Goal: Task Accomplishment & Management: Complete application form

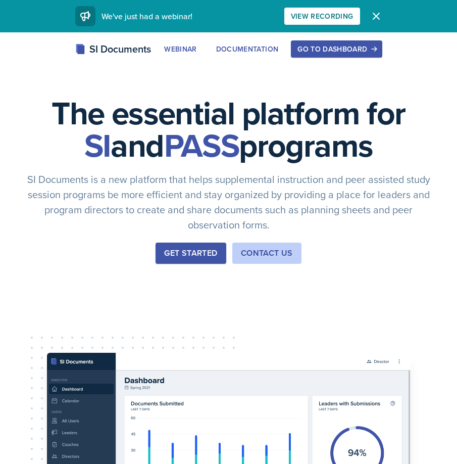
click at [306, 43] on button "Go to Dashboard" at bounding box center [336, 48] width 91 height 17
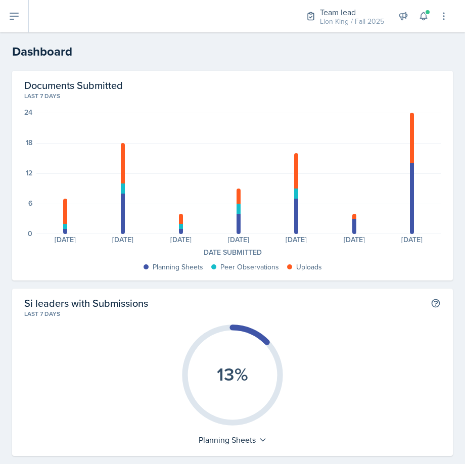
click at [414, 20] on div "Team lead Lion King / Fall 2025 Team lead Lion King / Fall 2025 Si leader POLS …" at bounding box center [370, 16] width 157 height 32
click at [418, 19] on button at bounding box center [423, 16] width 18 height 18
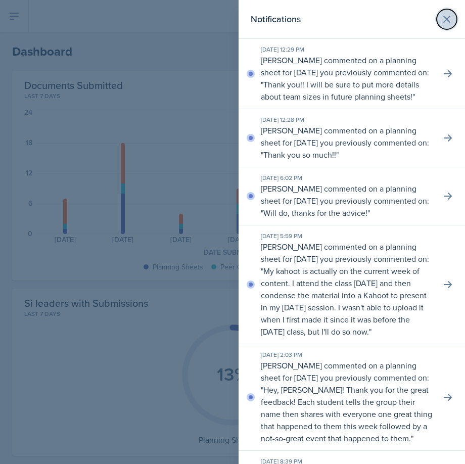
click at [446, 13] on button at bounding box center [447, 19] width 20 height 20
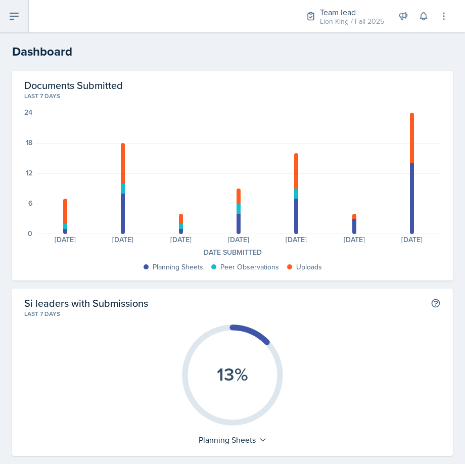
click at [20, 22] on button at bounding box center [14, 16] width 29 height 32
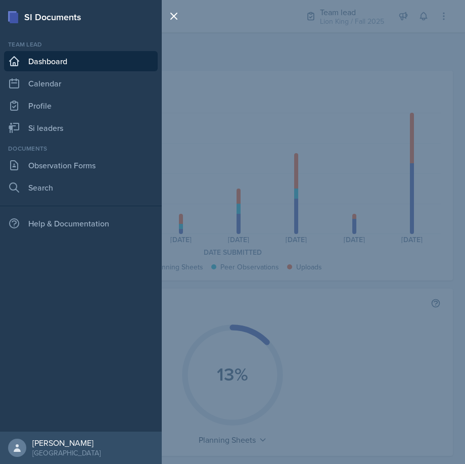
click at [345, 20] on div "SI Documents Team lead Dashboard Calendar Profile Si leaders Documents Observat…" at bounding box center [232, 232] width 465 height 464
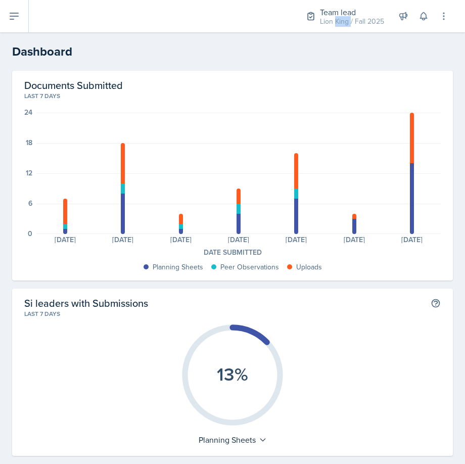
click at [345, 19] on div "Lion King / Fall 2025" at bounding box center [352, 21] width 64 height 11
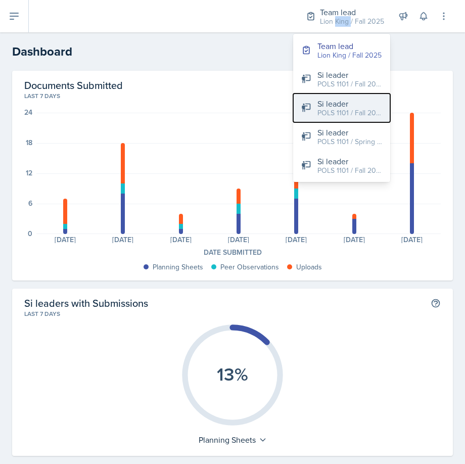
click at [336, 100] on div "Si leader" at bounding box center [349, 104] width 65 height 12
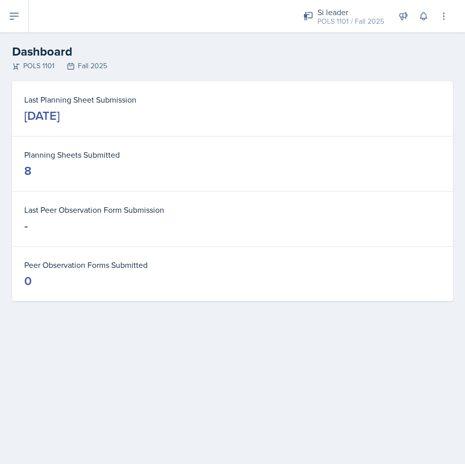
click at [298, 109] on dd "[DATE]" at bounding box center [232, 116] width 417 height 16
click at [20, 21] on icon at bounding box center [14, 16] width 12 height 12
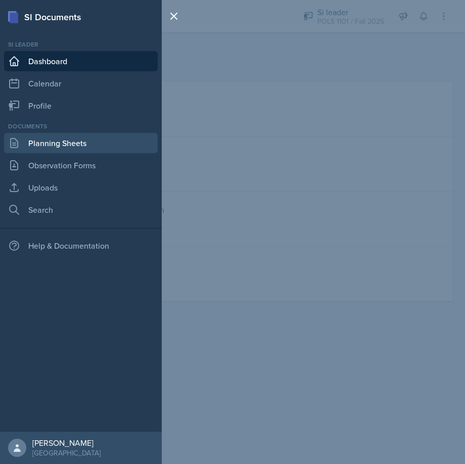
click at [73, 148] on link "Planning Sheets" at bounding box center [81, 143] width 154 height 20
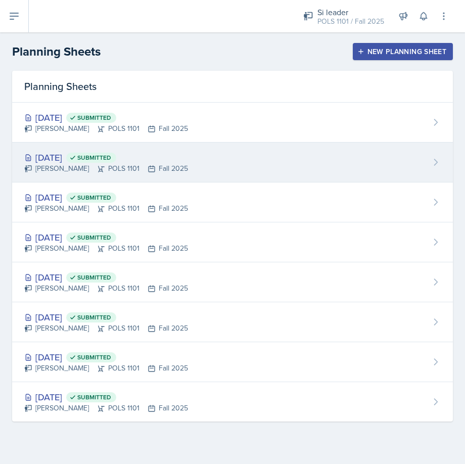
click at [250, 161] on div "[DATE] Submitted [PERSON_NAME] POLS 1101 Fall 2025" at bounding box center [232, 163] width 441 height 40
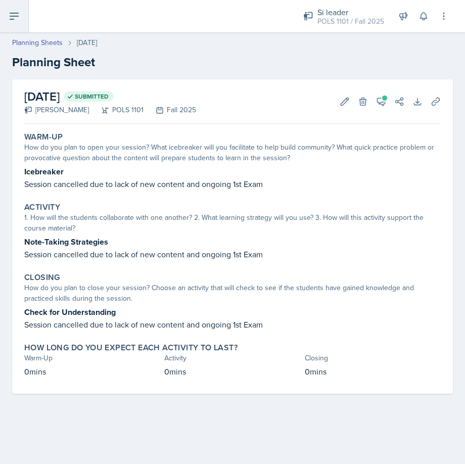
click at [19, 27] on button at bounding box center [14, 16] width 29 height 32
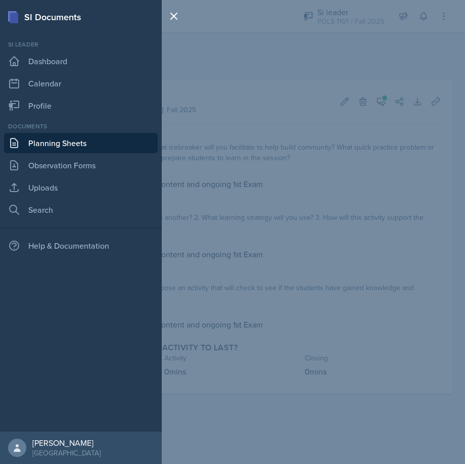
click at [116, 142] on link "Planning Sheets" at bounding box center [81, 143] width 154 height 20
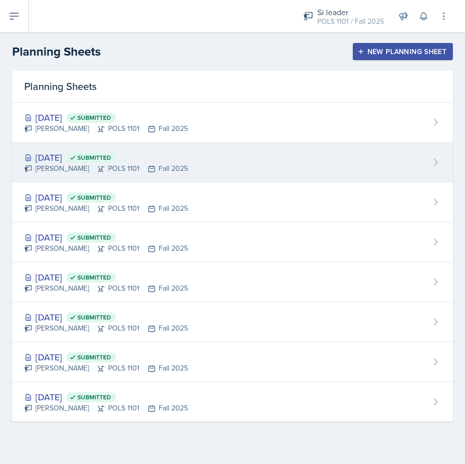
click at [180, 165] on div "[DATE] Submitted [PERSON_NAME] POLS 1101 Fall 2025" at bounding box center [232, 163] width 441 height 40
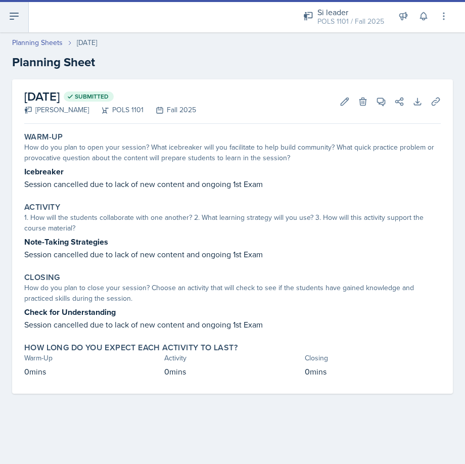
click at [13, 18] on icon at bounding box center [14, 16] width 12 height 12
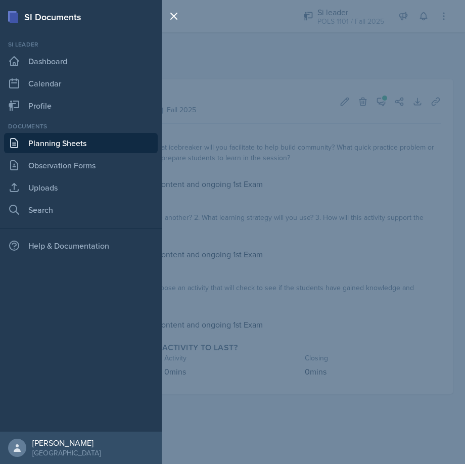
click at [128, 144] on link "Planning Sheets" at bounding box center [81, 143] width 154 height 20
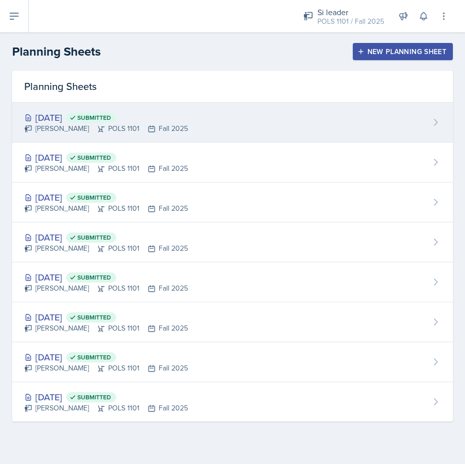
click at [166, 127] on div "[PERSON_NAME] POLS 1101 Fall 2025" at bounding box center [106, 128] width 164 height 11
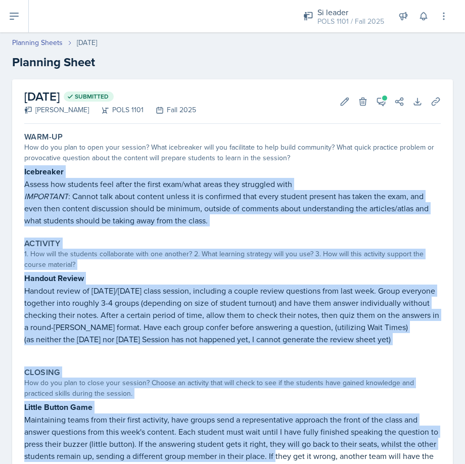
scroll to position [134, 0]
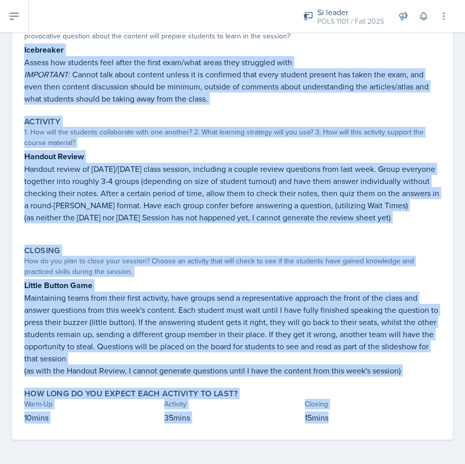
drag, startPoint x: 22, startPoint y: 168, endPoint x: 350, endPoint y: 417, distance: 411.3
click at [350, 417] on div "Warm-Up How do you plan to open your session? What icebreaker will you facilita…" at bounding box center [232, 223] width 417 height 434
copy div "Icebreaker Assess how students feel after the first exam/what areas they strugg…"
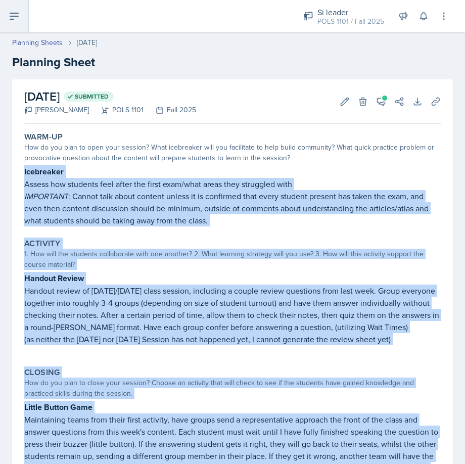
click at [9, 16] on icon at bounding box center [14, 16] width 12 height 12
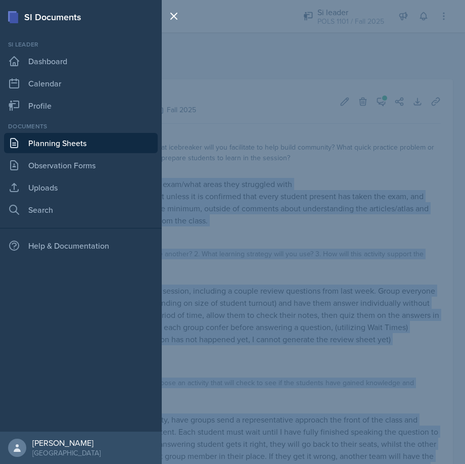
click at [95, 141] on link "Planning Sheets" at bounding box center [81, 143] width 154 height 20
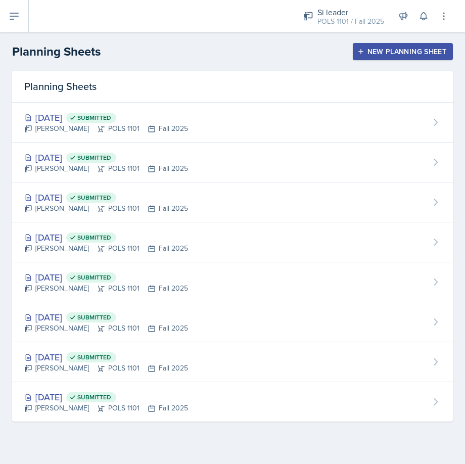
click at [379, 58] on button "New Planning Sheet" at bounding box center [403, 51] width 100 height 17
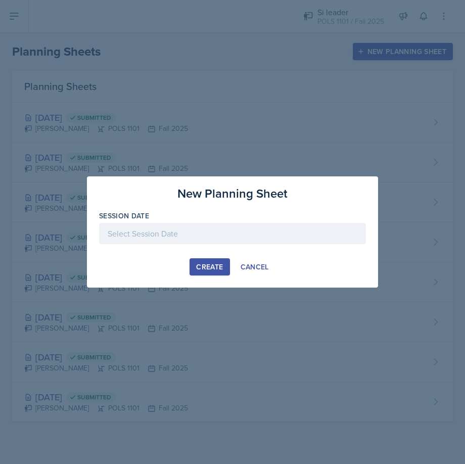
click at [215, 222] on div "Session Date" at bounding box center [232, 232] width 267 height 43
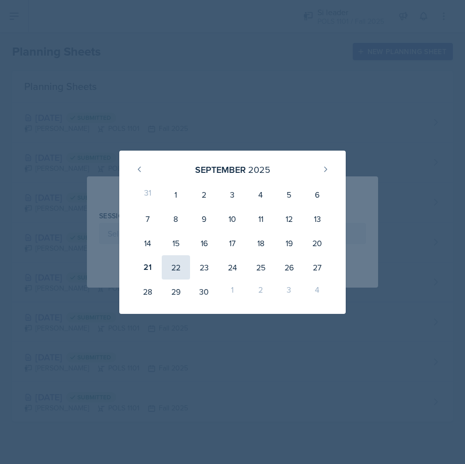
click at [172, 263] on div "22" at bounding box center [176, 267] width 28 height 24
type input "[DATE]"
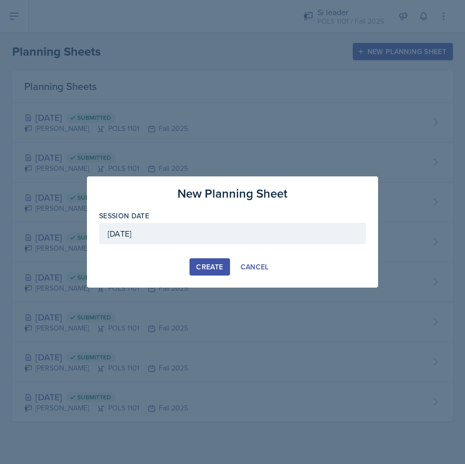
click at [172, 263] on div "22" at bounding box center [178, 265] width 27 height 23
click at [188, 266] on div "Create Cancel" at bounding box center [232, 266] width 267 height 17
click at [193, 266] on button "Create" at bounding box center [210, 266] width 40 height 17
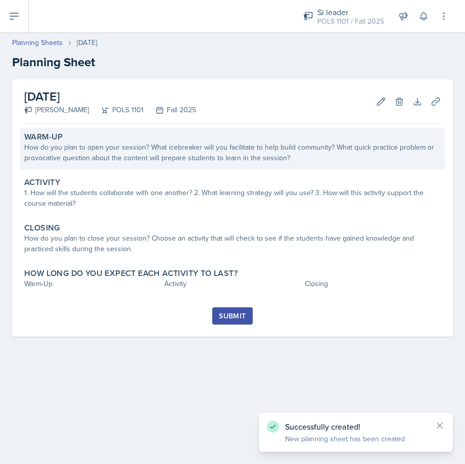
click at [168, 152] on div "How do you plan to open your session? What icebreaker will you facilitate to he…" at bounding box center [232, 152] width 417 height 21
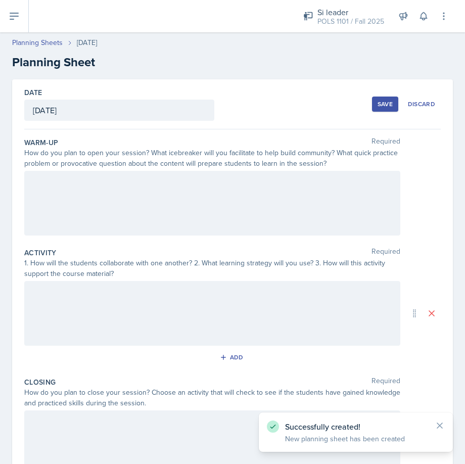
click at [137, 203] on div at bounding box center [212, 203] width 376 height 65
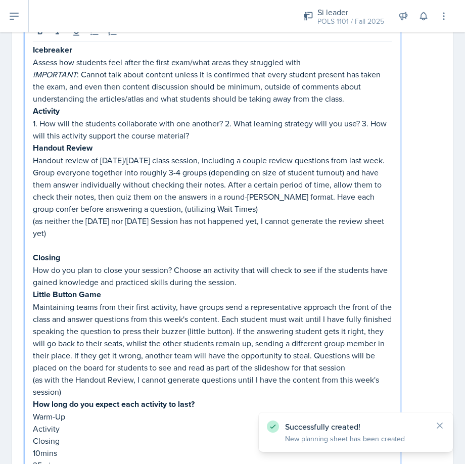
scroll to position [132, 0]
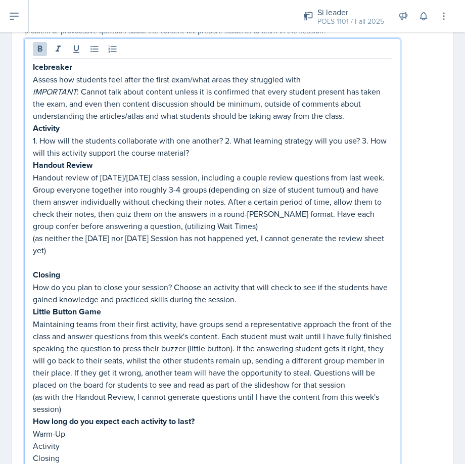
drag, startPoint x: 120, startPoint y: 252, endPoint x: 22, endPoint y: 132, distance: 154.8
click at [22, 132] on div "Date [DATE] [DATE] 31 1 2 3 4 5 6 7 8 9 10 11 12 13 14 15 16 17 18 19 20 21 22 …" at bounding box center [232, 388] width 441 height 882
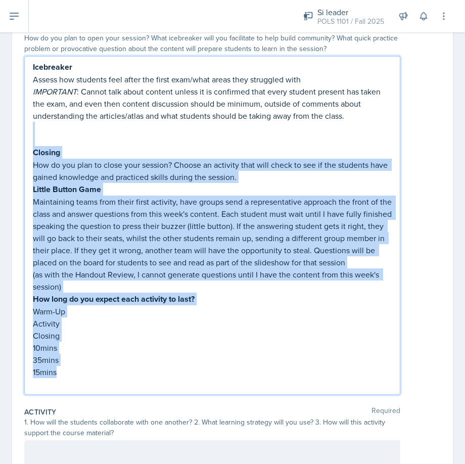
drag, startPoint x: 104, startPoint y: 383, endPoint x: 22, endPoint y: 131, distance: 264.9
click at [22, 131] on div "Date [DATE] [DATE] 31 1 2 3 4 5 6 7 8 9 10 11 12 13 14 15 16 17 18 19 20 21 22 …" at bounding box center [232, 336] width 441 height 742
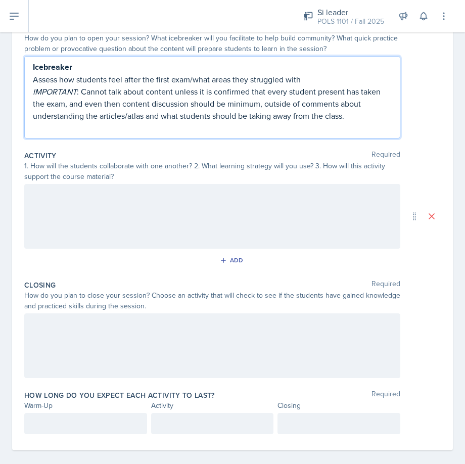
click at [79, 202] on div at bounding box center [212, 216] width 376 height 65
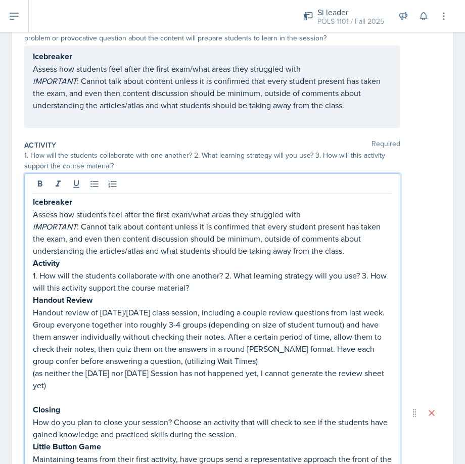
scroll to position [311, 0]
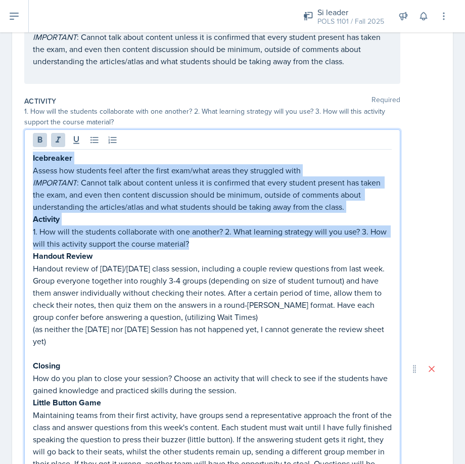
drag, startPoint x: 151, startPoint y: 96, endPoint x: 8, endPoint y: 37, distance: 154.6
click at [8, 37] on div "Date [DATE] [DATE] 31 1 2 3 4 5 6 7 8 9 10 11 12 13 14 15 16 17 18 19 20 21 22 …" at bounding box center [232, 372] width 465 height 924
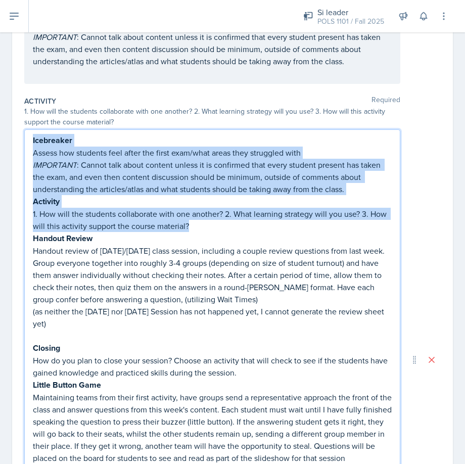
scroll to position [147, 0]
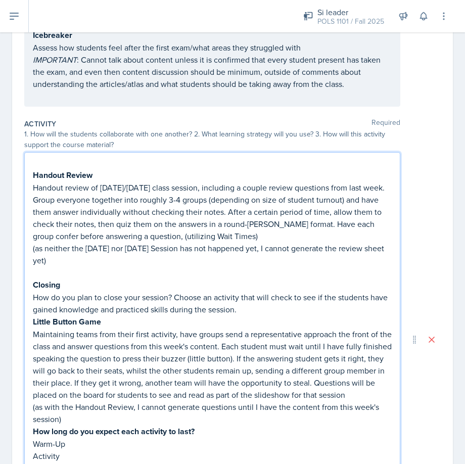
click at [34, 174] on strong "Handout Review" at bounding box center [63, 175] width 60 height 12
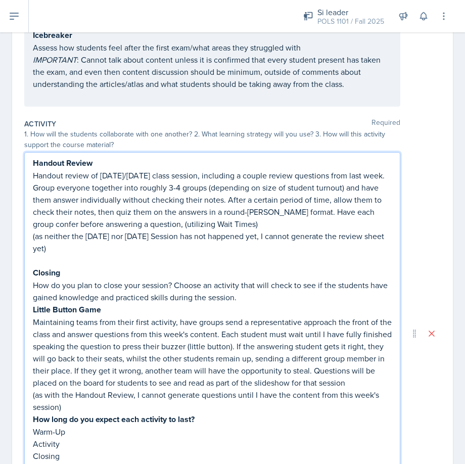
scroll to position [134, 0]
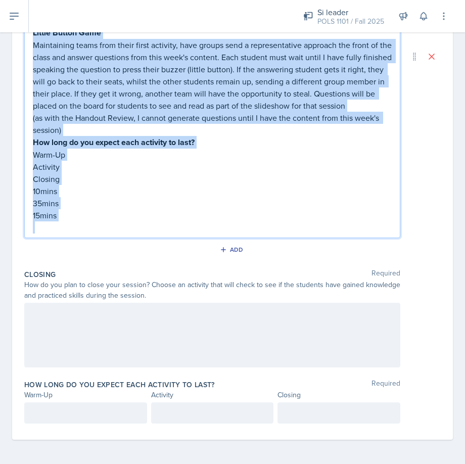
drag, startPoint x: 47, startPoint y: 275, endPoint x: 200, endPoint y: 453, distance: 234.7
click at [207, 464] on html "SI Documents Si leader Dashboard Calendar Profile Documents Planning Sheets Obs…" at bounding box center [232, 232] width 465 height 464
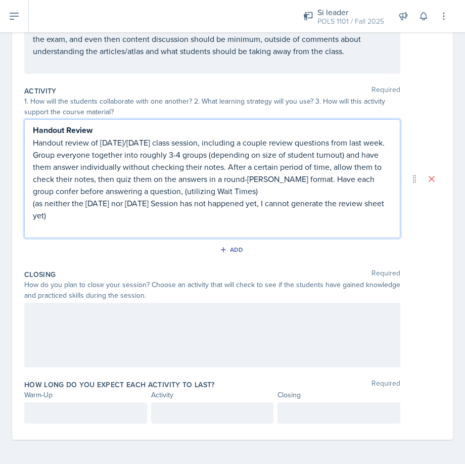
scroll to position [167, 0]
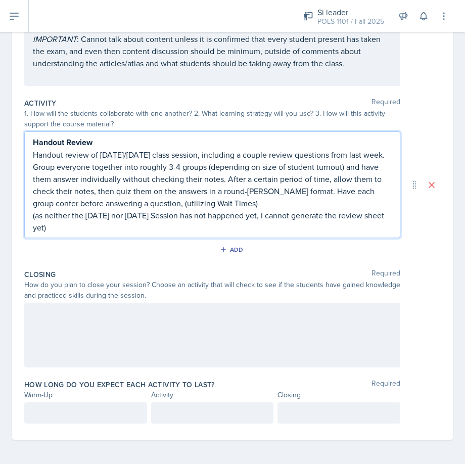
click at [41, 321] on div at bounding box center [212, 335] width 376 height 65
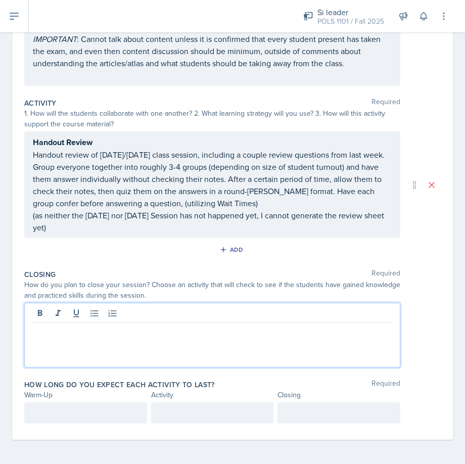
scroll to position [482, 0]
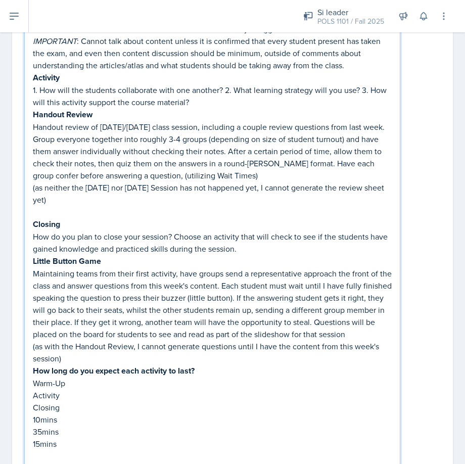
click at [270, 248] on p "How do you plan to close your session? Choose an activity that will check to se…" at bounding box center [212, 242] width 359 height 24
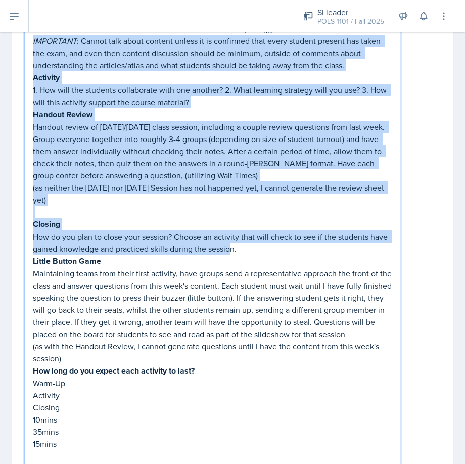
drag, startPoint x: 229, startPoint y: 239, endPoint x: 30, endPoint y: 43, distance: 279.2
click at [30, 43] on div "Icebreaker Assess how students feel after the first exam/what areas they strugg…" at bounding box center [212, 227] width 376 height 479
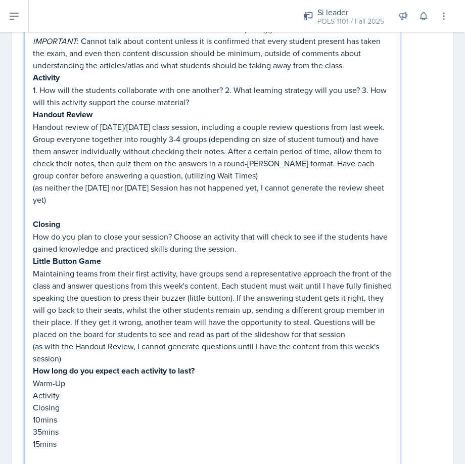
scroll to position [386, 0]
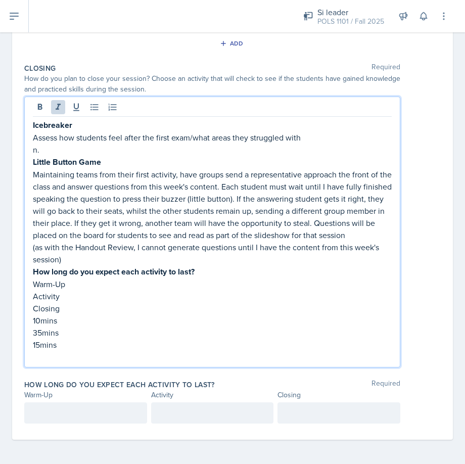
click at [34, 156] on strong "Little Button Game" at bounding box center [67, 162] width 68 height 12
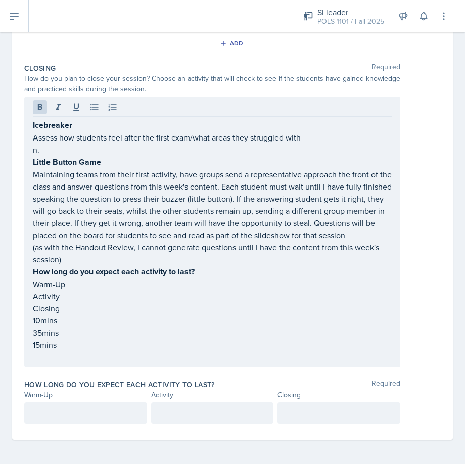
drag, startPoint x: 32, startPoint y: 150, endPoint x: 18, endPoint y: 105, distance: 47.2
click at [18, 105] on div "Date [DATE] [DATE] 31 1 2 3 4 5 6 7 8 9 10 11 12 13 14 15 16 17 18 19 20 21 22 …" at bounding box center [232, 73] width 441 height 734
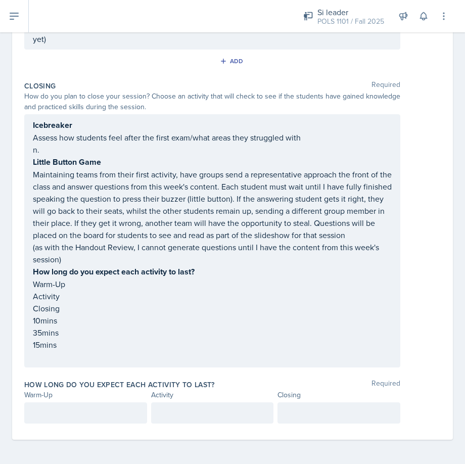
click at [31, 148] on div "Icebreaker Assess how students feel after the first exam/what areas they strugg…" at bounding box center [212, 240] width 376 height 253
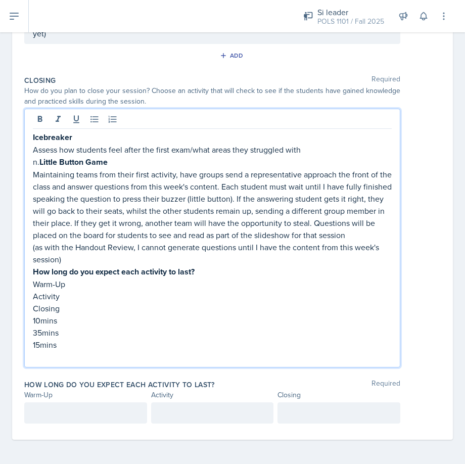
scroll to position [374, 0]
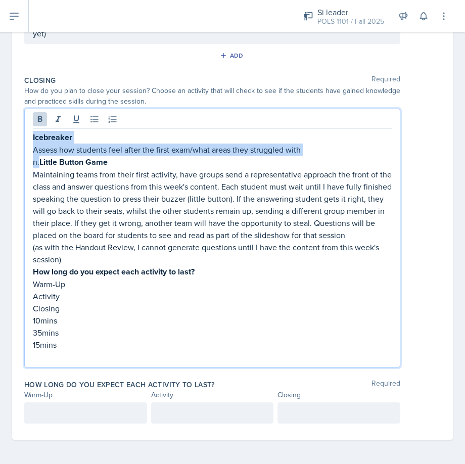
drag, startPoint x: 39, startPoint y: 149, endPoint x: 24, endPoint y: 118, distance: 34.4
click at [24, 118] on div "Date [DATE] [DATE] 31 1 2 3 4 5 6 7 8 9 10 11 12 13 14 15 16 17 18 19 20 21 22 …" at bounding box center [232, 79] width 441 height 722
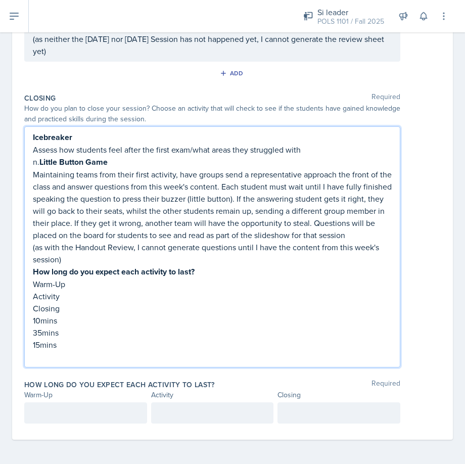
scroll to position [331, 0]
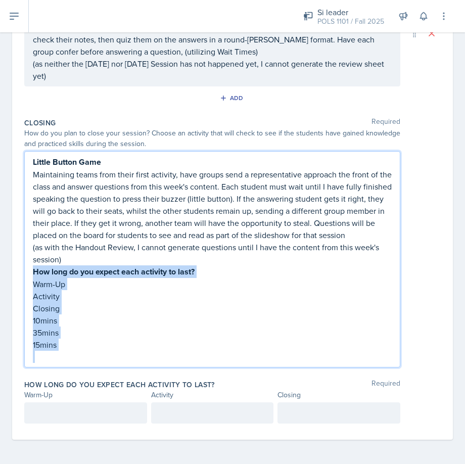
drag, startPoint x: 69, startPoint y: 351, endPoint x: 28, endPoint y: 270, distance: 91.1
click at [28, 270] on div "Little Button Game Maintaining teams from their first activity, have groups sen…" at bounding box center [212, 259] width 376 height 216
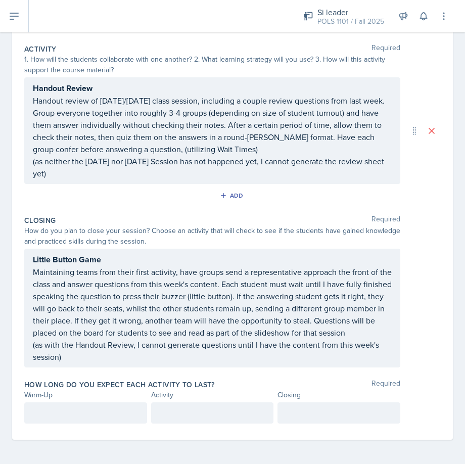
click at [69, 405] on div at bounding box center [85, 412] width 123 height 21
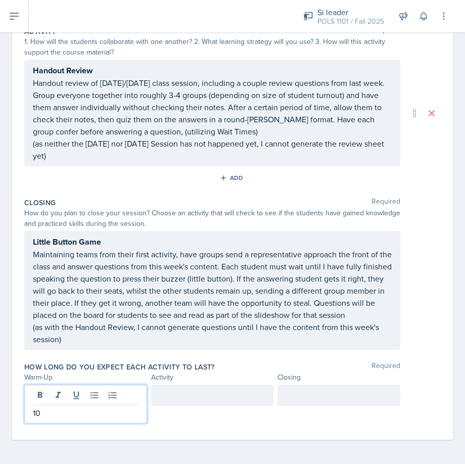
click at [151, 396] on div at bounding box center [212, 395] width 123 height 21
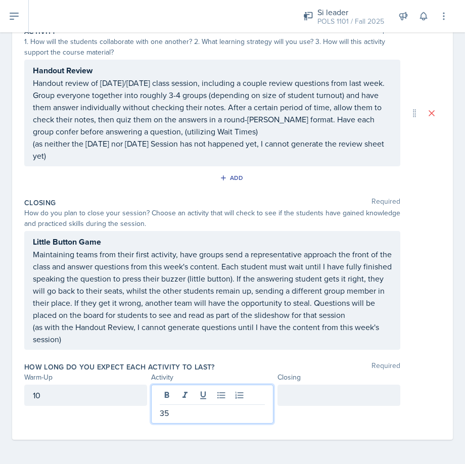
click at [334, 401] on div at bounding box center [339, 395] width 123 height 21
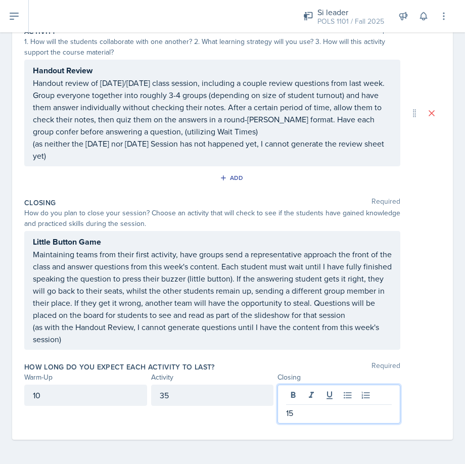
click at [66, 389] on div "10" at bounding box center [85, 395] width 123 height 21
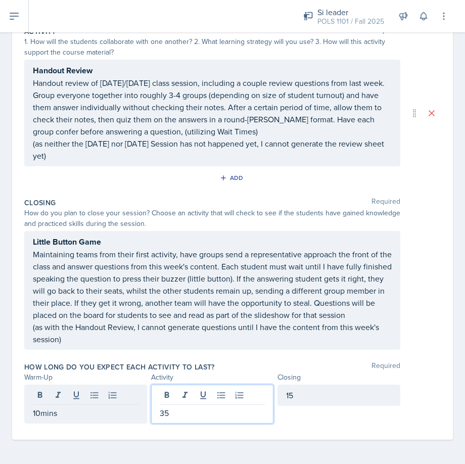
click at [201, 395] on div "35" at bounding box center [212, 404] width 123 height 39
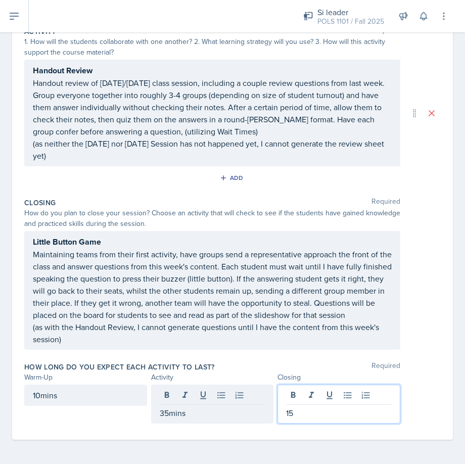
click at [348, 398] on div "15" at bounding box center [339, 404] width 123 height 39
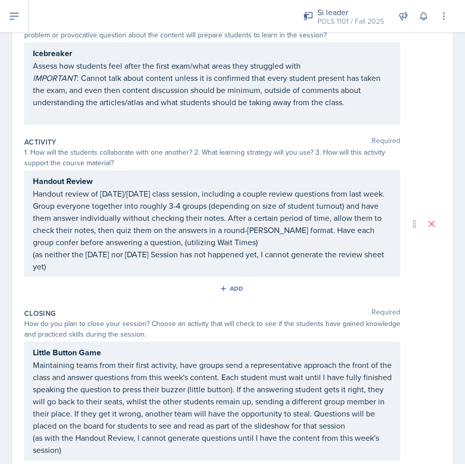
scroll to position [49, 0]
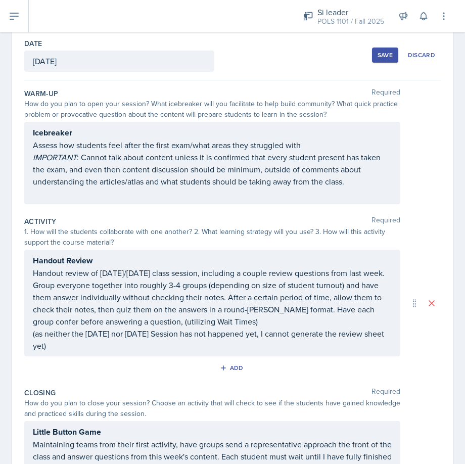
click at [378, 51] on div "Save" at bounding box center [385, 55] width 15 height 8
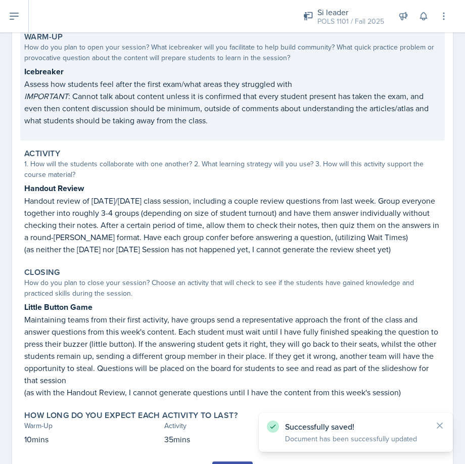
scroll to position [163, 0]
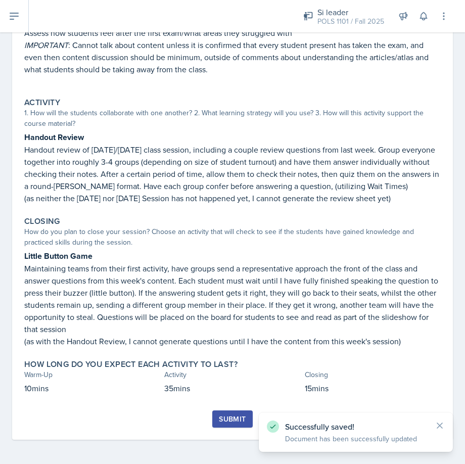
click at [225, 417] on div "Submit" at bounding box center [232, 419] width 27 height 8
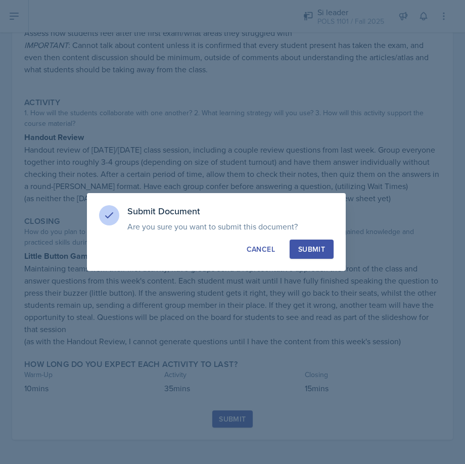
click at [306, 243] on button "Submit" at bounding box center [312, 249] width 44 height 19
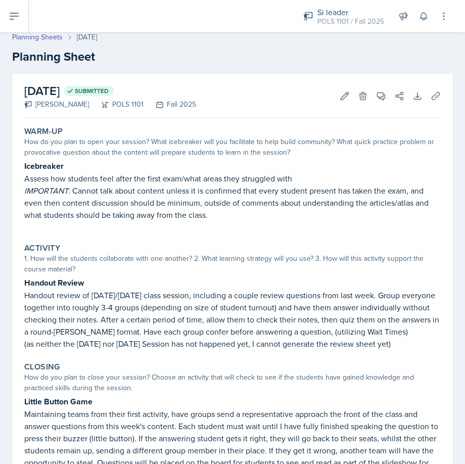
scroll to position [0, 0]
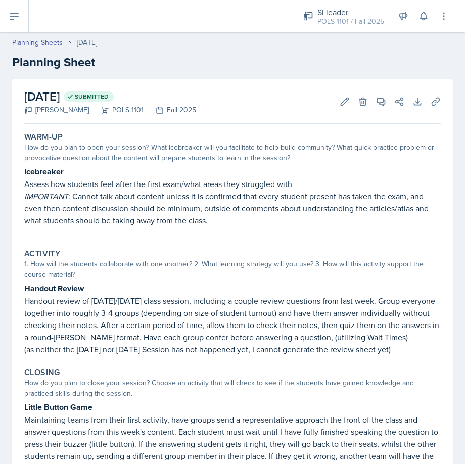
click at [78, 221] on p "IMPORTANT : Cannot talk about content unless it is confirmed that every student…" at bounding box center [232, 208] width 417 height 36
click at [33, 44] on link "Planning Sheets" at bounding box center [37, 42] width 51 height 11
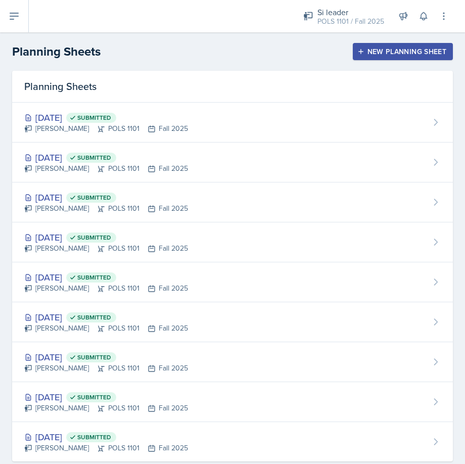
click at [440, 56] on button "New Planning Sheet" at bounding box center [403, 51] width 100 height 17
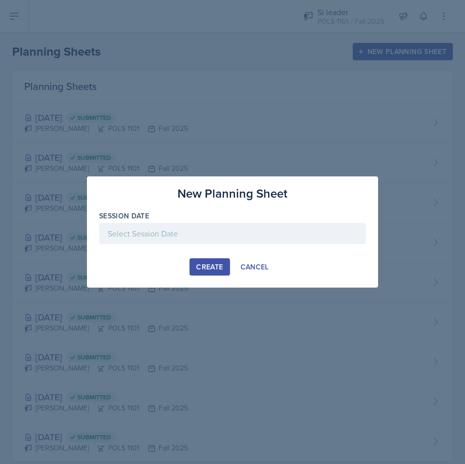
click at [278, 225] on div at bounding box center [232, 233] width 267 height 21
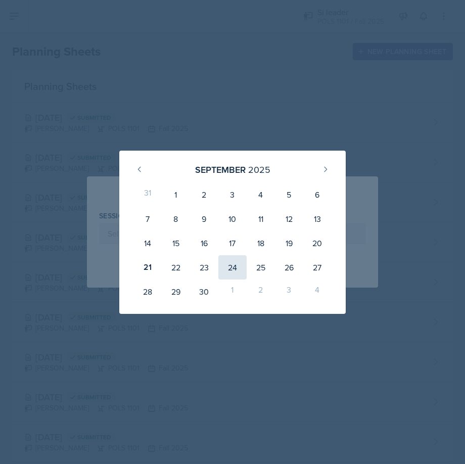
click at [221, 266] on div "24" at bounding box center [232, 267] width 28 height 24
type input "[DATE]"
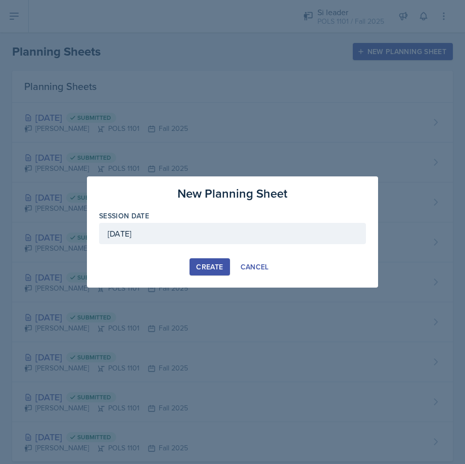
click at [205, 267] on div "Create" at bounding box center [209, 267] width 27 height 8
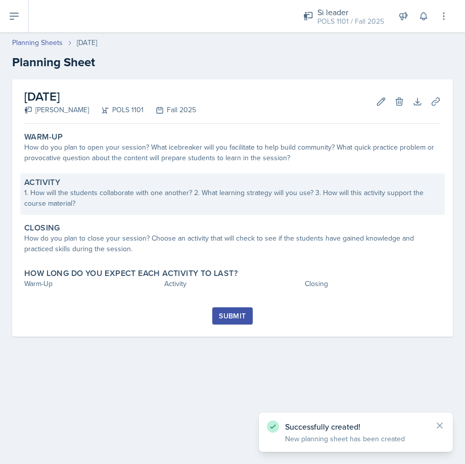
click at [157, 212] on div "Activity 1. How will the students collaborate with one another? 2. What learnin…" at bounding box center [232, 193] width 425 height 41
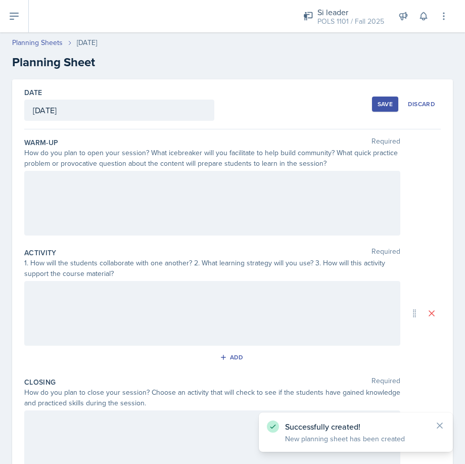
click at [158, 206] on div at bounding box center [212, 203] width 376 height 65
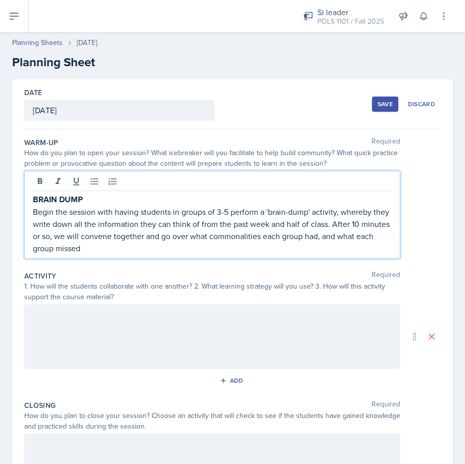
click at [125, 330] on div at bounding box center [212, 336] width 376 height 65
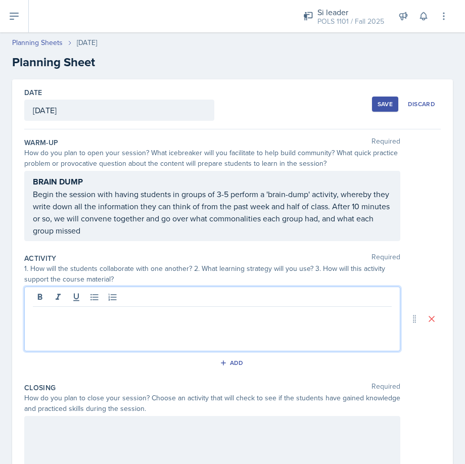
click at [32, 297] on div at bounding box center [212, 319] width 376 height 65
click at [35, 296] on icon at bounding box center [40, 297] width 10 height 10
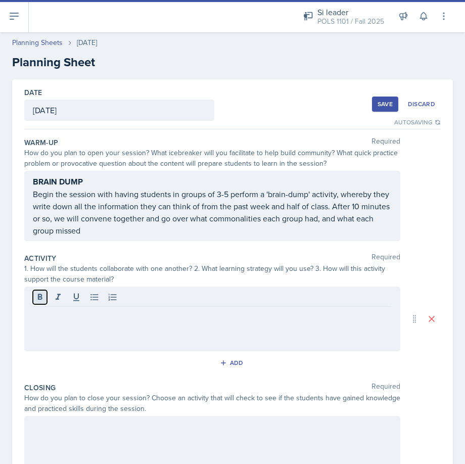
click at [34, 294] on button at bounding box center [40, 297] width 14 height 14
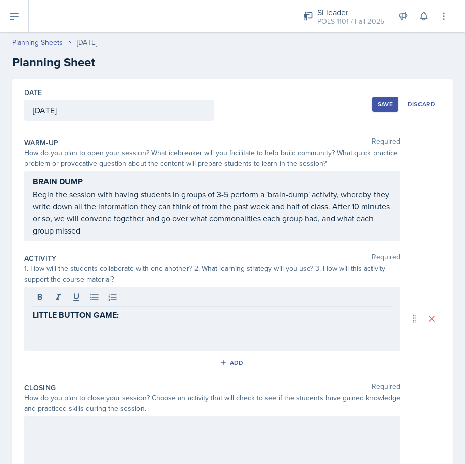
click at [106, 330] on p at bounding box center [212, 327] width 359 height 12
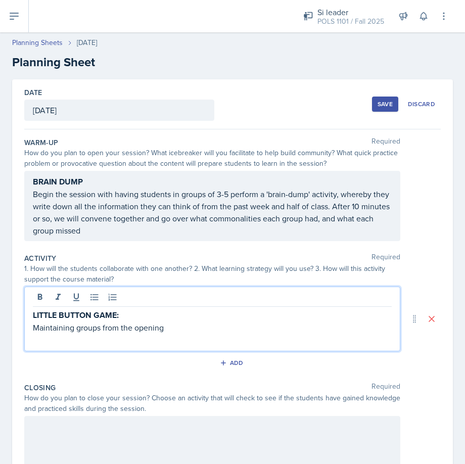
click at [372, 108] on button "Save" at bounding box center [385, 104] width 26 height 15
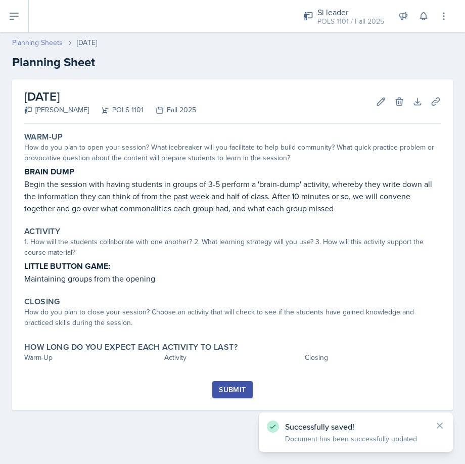
click at [36, 38] on link "Planning Sheets" at bounding box center [37, 42] width 51 height 11
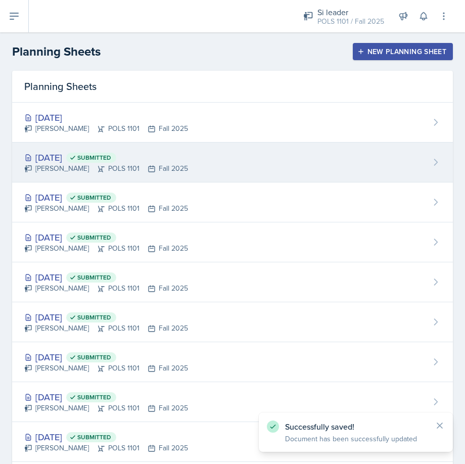
click at [246, 172] on div "[DATE] Submitted [PERSON_NAME] POLS 1101 Fall 2025" at bounding box center [232, 163] width 441 height 40
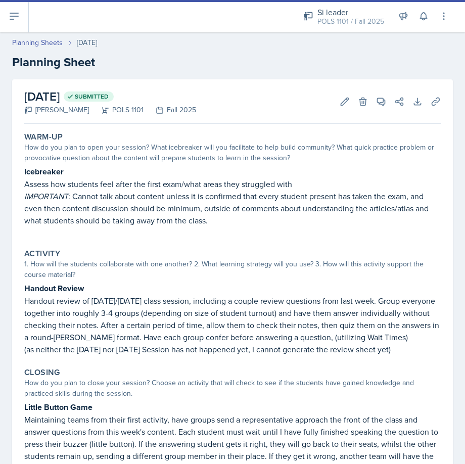
scroll to position [134, 0]
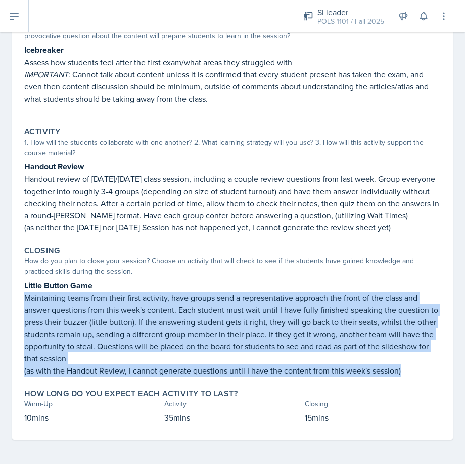
drag, startPoint x: 395, startPoint y: 368, endPoint x: 11, endPoint y: 296, distance: 390.3
click at [11, 296] on div "[DATE] Submitted [PERSON_NAME] POLS 1101 Fall 2025 Edit Delete View Comments Co…" at bounding box center [232, 211] width 465 height 506
click at [414, 347] on p "Maintaining teams from their first activity, have groups send a representative …" at bounding box center [232, 328] width 417 height 73
drag, startPoint x: 398, startPoint y: 370, endPoint x: 8, endPoint y: 281, distance: 400.6
click at [8, 281] on div "[DATE] Submitted [PERSON_NAME] POLS 1101 Fall 2025 Edit Delete View Comments Co…" at bounding box center [232, 211] width 465 height 506
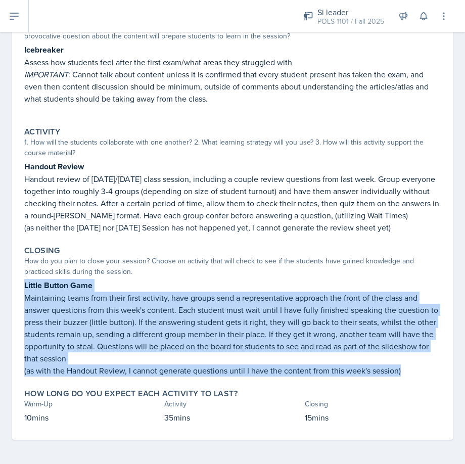
copy div "Little Button Game Maintaining teams from their first activity, have groups sen…"
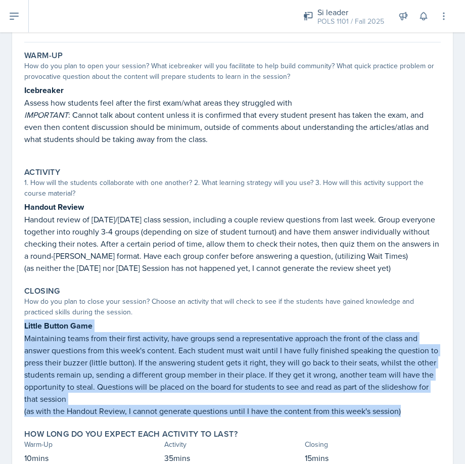
scroll to position [0, 0]
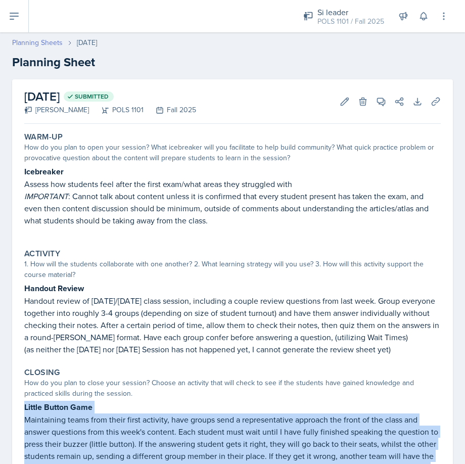
click at [28, 39] on link "Planning Sheets" at bounding box center [37, 42] width 51 height 11
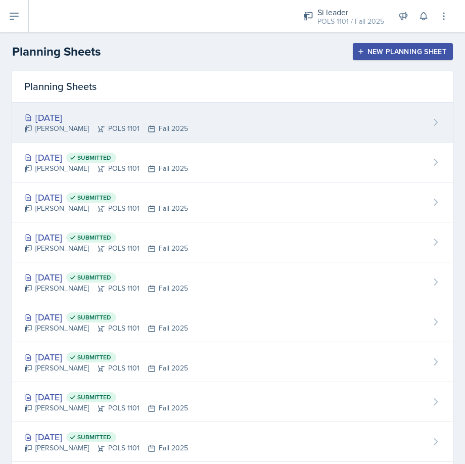
click at [224, 131] on div "[DATE] [PERSON_NAME] POLS 1101 Fall 2025" at bounding box center [232, 123] width 441 height 40
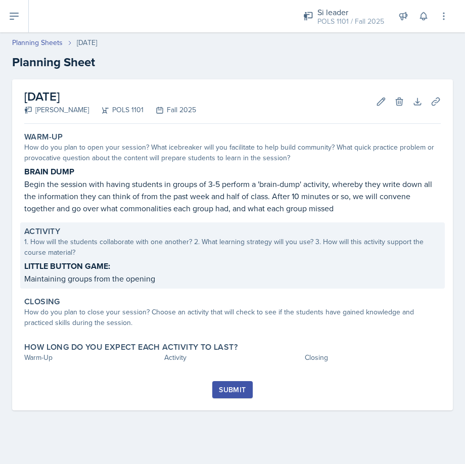
click at [177, 286] on div "Activity 1. How will the students collaborate with one another? 2. What learnin…" at bounding box center [232, 255] width 425 height 66
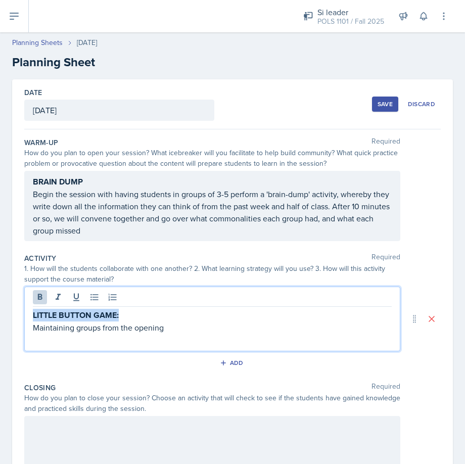
drag, startPoint x: 184, startPoint y: 311, endPoint x: 25, endPoint y: 300, distance: 159.6
click at [25, 300] on div "LITTLE BUTTON GAME: Maintaining groups from the opening" at bounding box center [212, 319] width 376 height 65
drag, startPoint x: 201, startPoint y: 328, endPoint x: 25, endPoint y: 319, distance: 176.1
click at [25, 319] on div "LITTLE BUTTON GAME: Maintaining groups from the opening" at bounding box center [212, 319] width 376 height 65
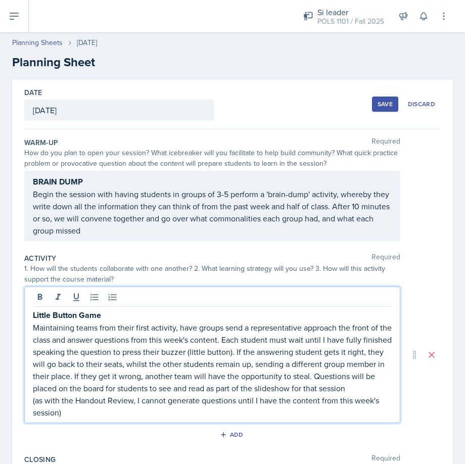
scroll to position [152, 0]
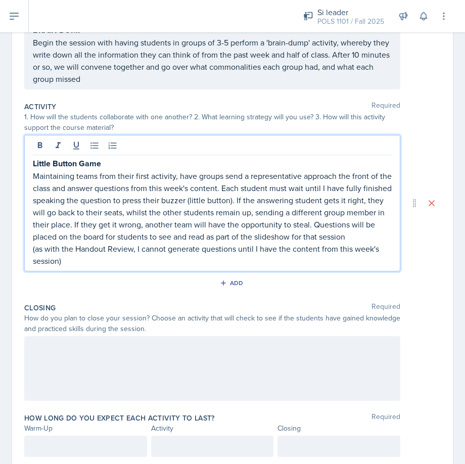
click at [113, 243] on p "Maintaining teams from their first activity, have groups send a representative …" at bounding box center [212, 206] width 359 height 73
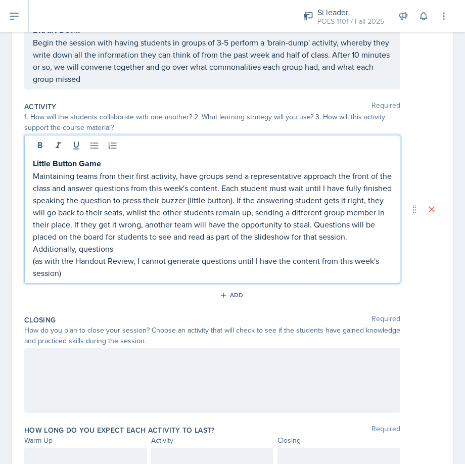
click at [35, 175] on p "Maintaining teams from their first activity, have groups send a representative …" at bounding box center [212, 212] width 359 height 85
click at [154, 250] on p "Maintaining teams from their first activity, have groups send a representative …" at bounding box center [212, 212] width 359 height 85
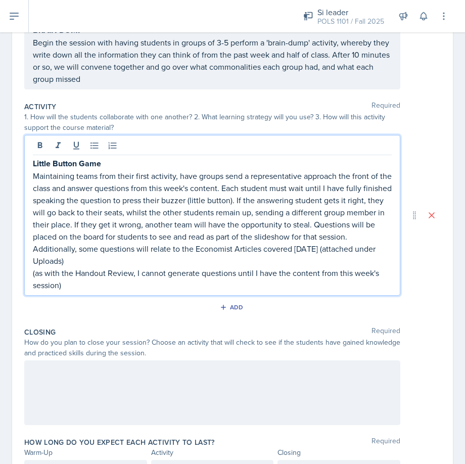
click at [157, 286] on p "(as with the Handout Review, I cannot generate questions until I have the conte…" at bounding box center [212, 279] width 359 height 24
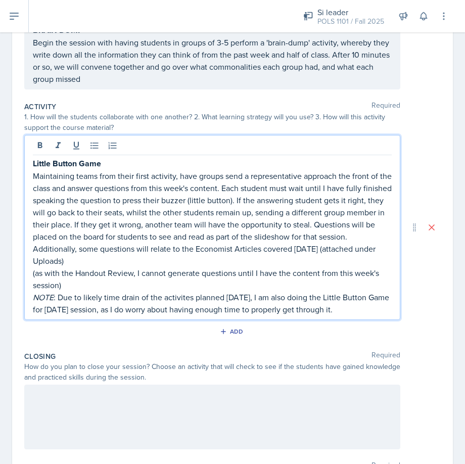
click at [134, 422] on div at bounding box center [212, 417] width 376 height 65
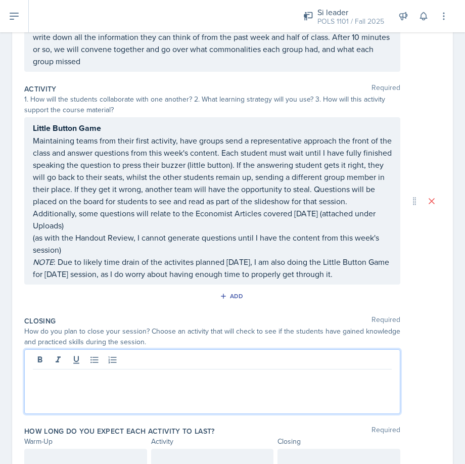
scroll to position [213, 0]
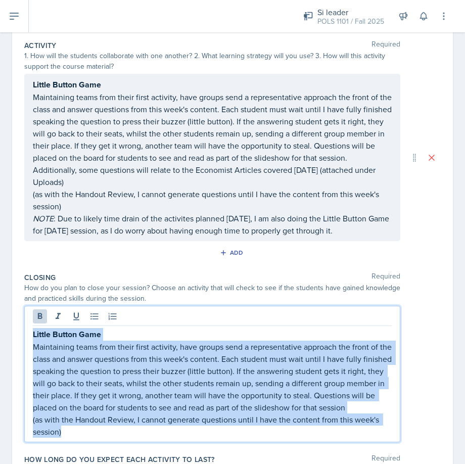
drag, startPoint x: 58, startPoint y: 441, endPoint x: 21, endPoint y: 349, distance: 99.8
click at [21, 349] on div "Date [DATE] [DATE] 31 1 2 3 4 5 6 7 8 9 10 11 12 13 14 15 16 17 18 19 20 21 22 …" at bounding box center [232, 191] width 441 height 648
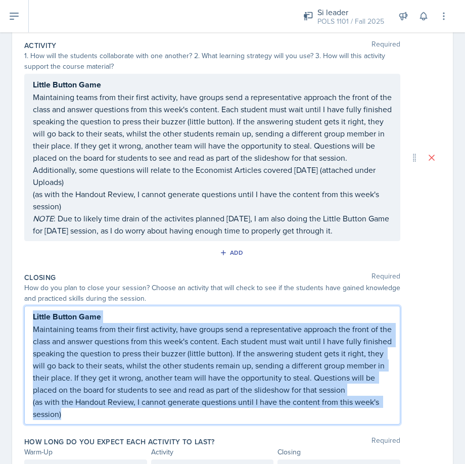
scroll to position [195, 0]
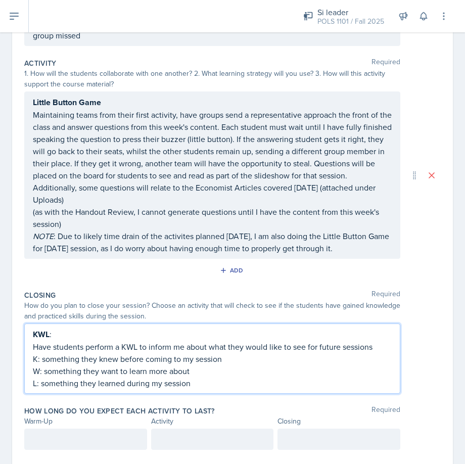
click at [208, 377] on p "W: something they want to learn more about" at bounding box center [212, 371] width 359 height 12
click at [200, 389] on p "L: something they learned during my session" at bounding box center [212, 383] width 359 height 12
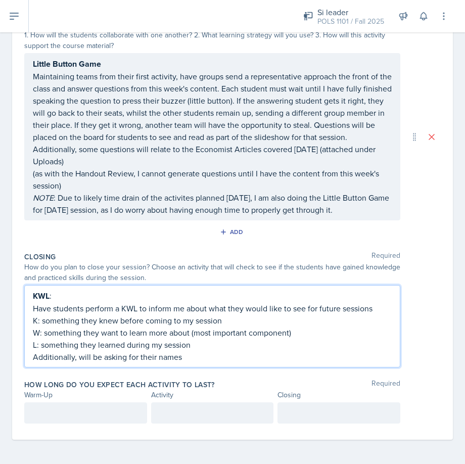
click at [74, 409] on p at bounding box center [86, 413] width 106 height 12
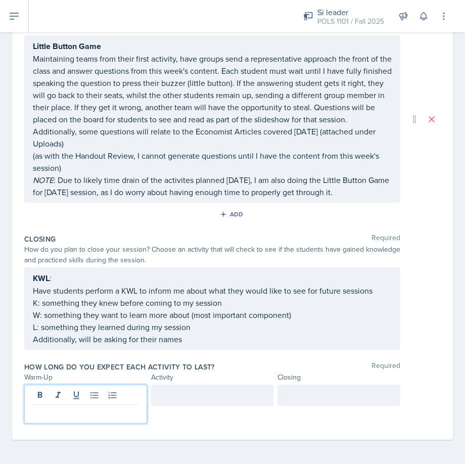
scroll to position [263, 0]
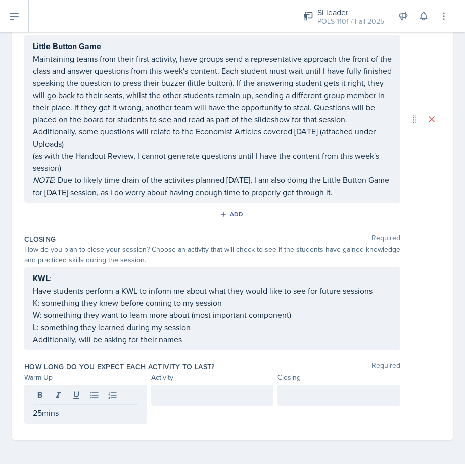
click at [176, 383] on div "How long do you expect each activity to last? Required Warm-Up Activity Closing…" at bounding box center [232, 395] width 417 height 74
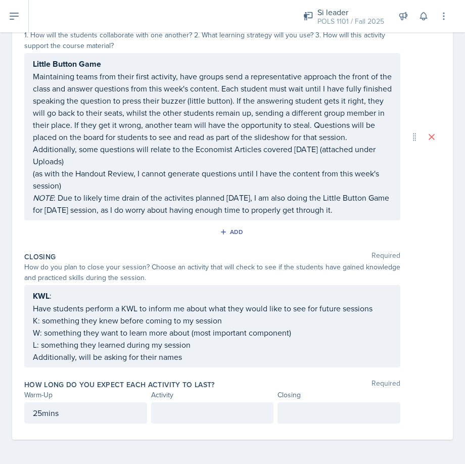
click at [177, 395] on div "Activity" at bounding box center [212, 395] width 123 height 11
click at [176, 406] on div at bounding box center [212, 412] width 123 height 21
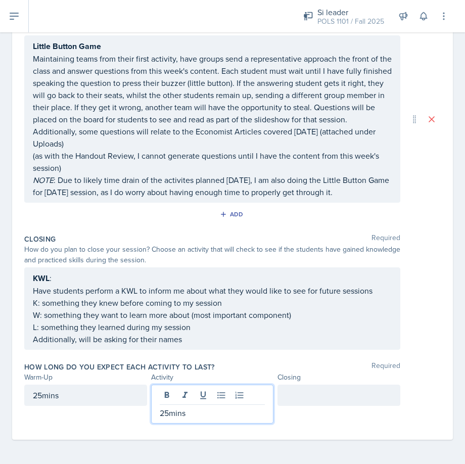
click at [341, 403] on div at bounding box center [339, 395] width 123 height 21
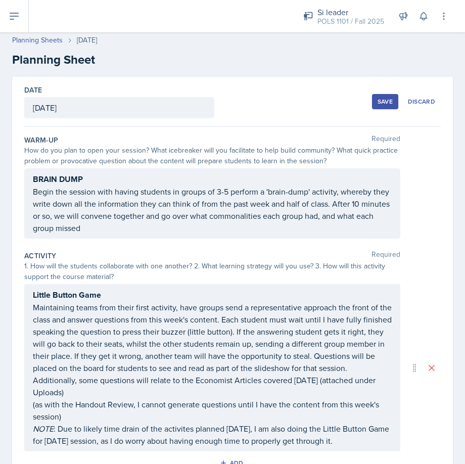
scroll to position [0, 0]
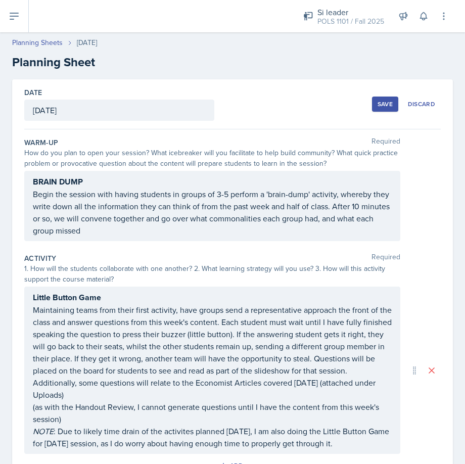
click at [372, 106] on button "Save" at bounding box center [385, 104] width 26 height 15
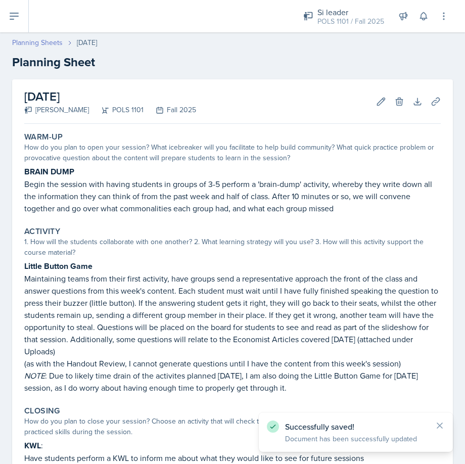
click at [58, 39] on link "Planning Sheets" at bounding box center [37, 42] width 51 height 11
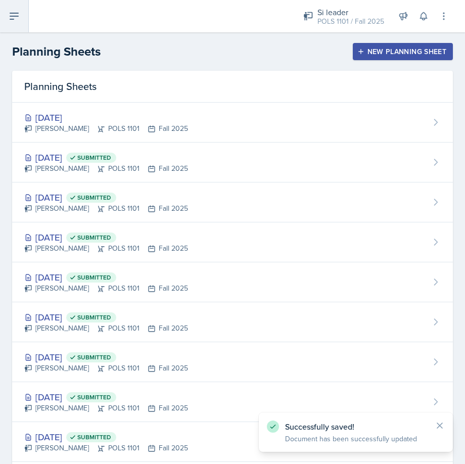
click at [24, 18] on button at bounding box center [14, 16] width 29 height 32
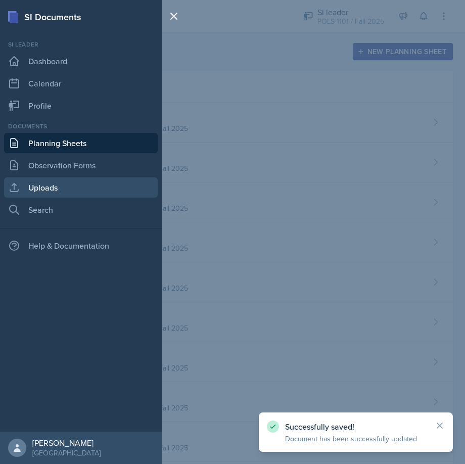
click at [103, 186] on link "Uploads" at bounding box center [81, 187] width 154 height 20
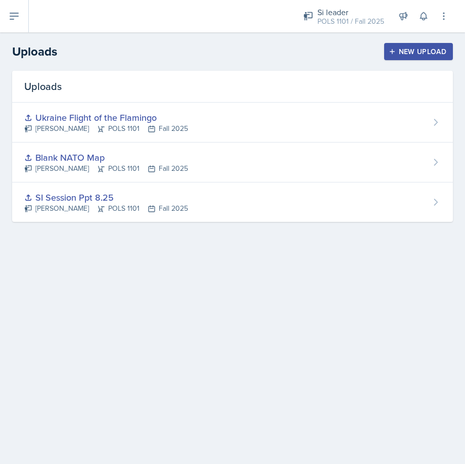
click at [418, 52] on div "New Upload" at bounding box center [419, 52] width 56 height 8
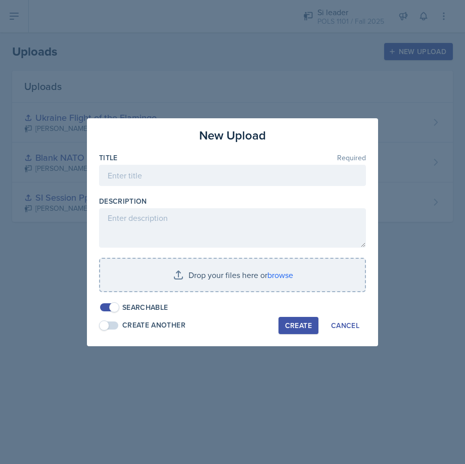
click at [233, 188] on div at bounding box center [232, 191] width 267 height 10
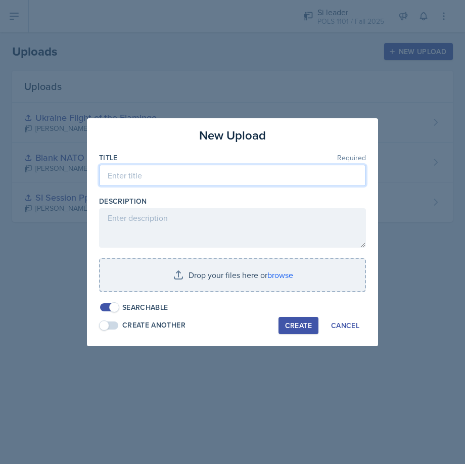
click at [232, 178] on input at bounding box center [232, 175] width 267 height 21
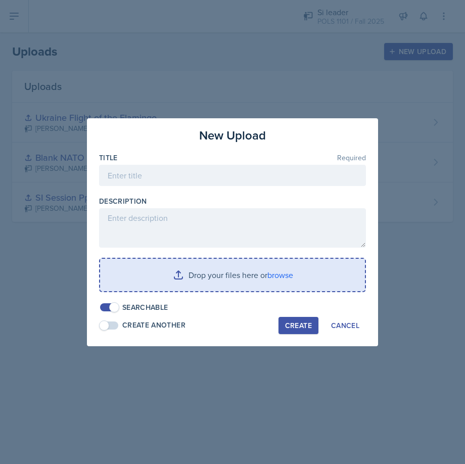
click at [199, 279] on input "file" at bounding box center [232, 275] width 265 height 32
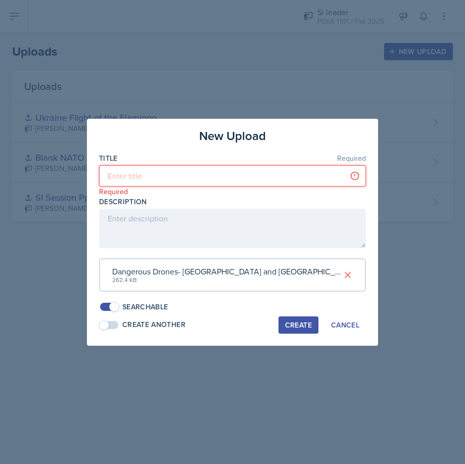
click at [206, 182] on input at bounding box center [232, 175] width 267 height 21
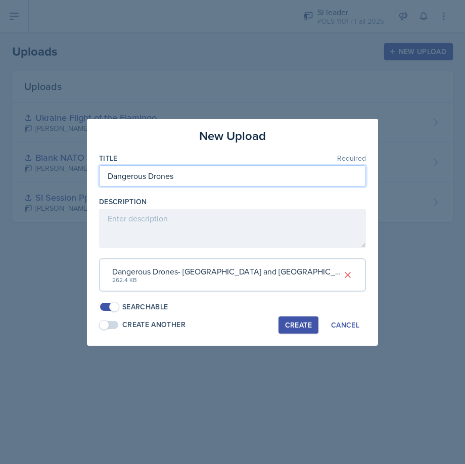
type input "Dangerous Drones"
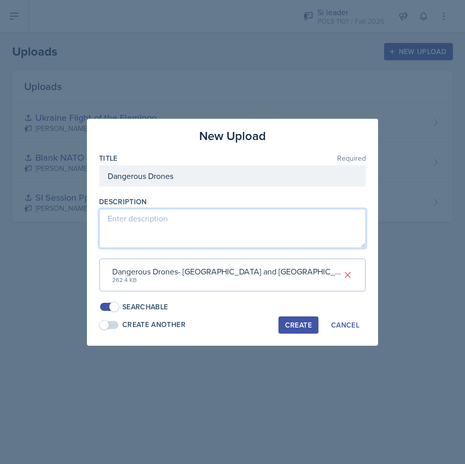
click at [193, 227] on textarea at bounding box center [232, 228] width 267 height 39
type textarea "Dangerous Drones Economist Article"
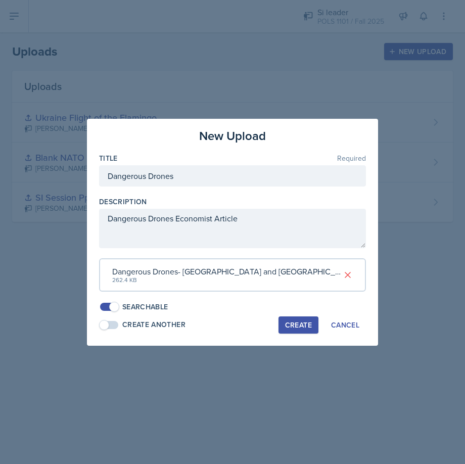
click at [285, 322] on div "Create" at bounding box center [298, 325] width 27 height 8
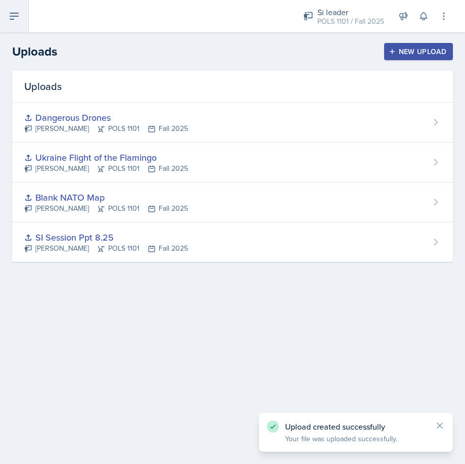
click at [9, 19] on icon at bounding box center [14, 16] width 12 height 12
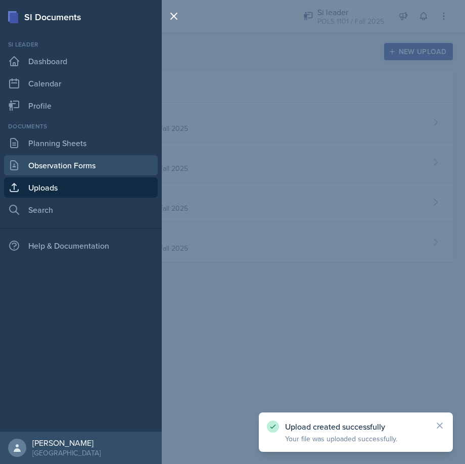
click at [61, 157] on link "Observation Forms" at bounding box center [81, 165] width 154 height 20
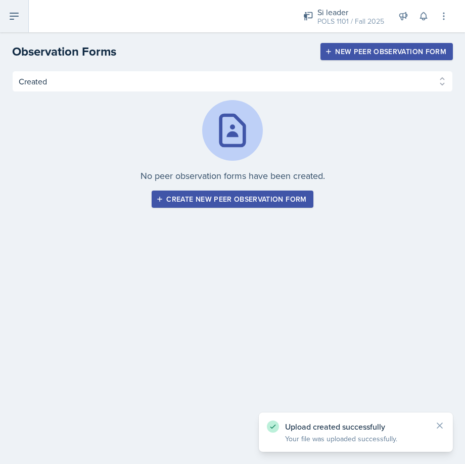
click at [13, 23] on button at bounding box center [14, 16] width 29 height 32
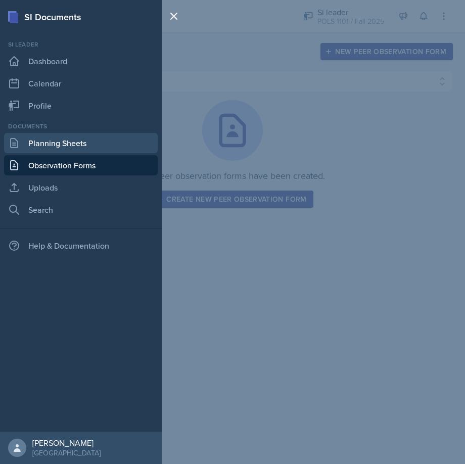
click at [68, 145] on link "Planning Sheets" at bounding box center [81, 143] width 154 height 20
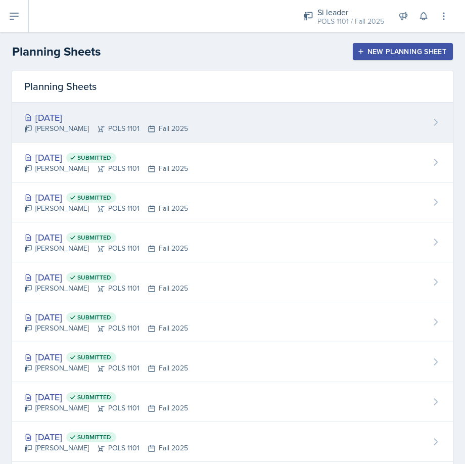
click at [301, 119] on div "[DATE] [PERSON_NAME] POLS 1101 Fall 2025" at bounding box center [232, 123] width 441 height 40
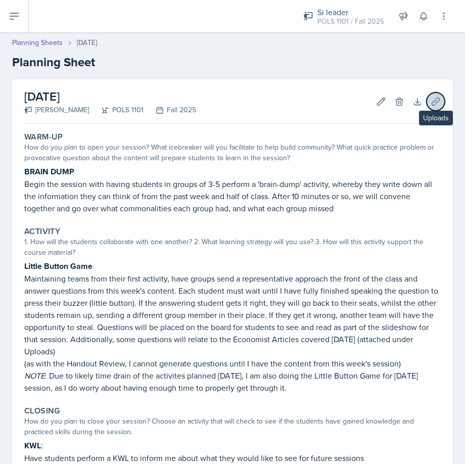
click at [427, 103] on button "Uploads" at bounding box center [436, 102] width 18 height 18
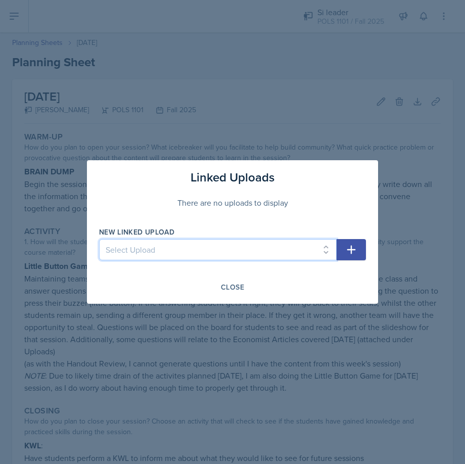
click at [189, 241] on select "Select Upload SI Session Ppt 8.25 Blank NATO Map [GEOGRAPHIC_DATA] Flight of th…" at bounding box center [218, 249] width 238 height 21
select select "5d66bed6-ce95-4e33-a613-df1123a4fb72"
click at [99, 239] on select "Select Upload SI Session Ppt 8.25 Blank NATO Map [GEOGRAPHIC_DATA] Flight of th…" at bounding box center [218, 249] width 238 height 21
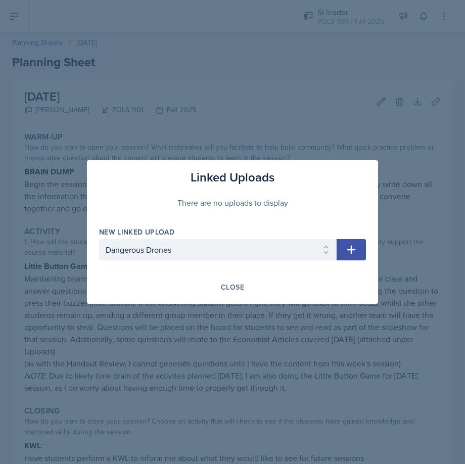
click at [354, 251] on icon "button" at bounding box center [351, 250] width 12 height 12
select select
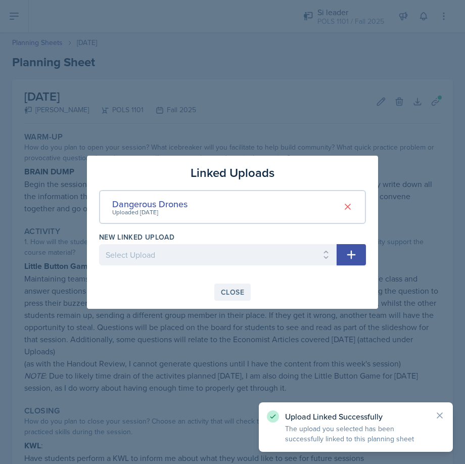
click at [234, 295] on div "Close" at bounding box center [232, 292] width 23 height 8
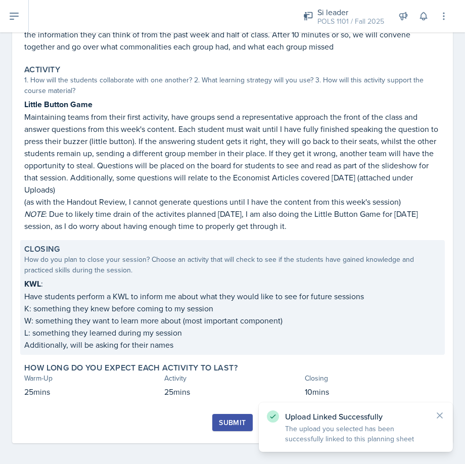
scroll to position [165, 0]
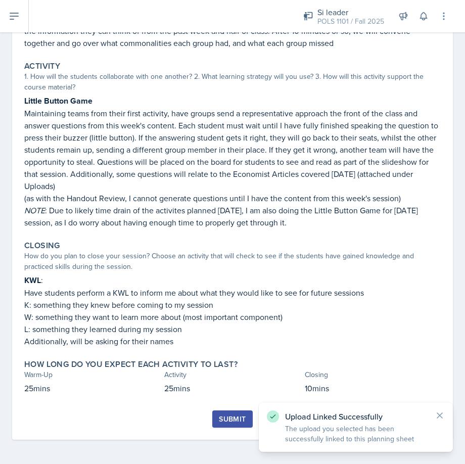
click at [224, 413] on button "Submit" at bounding box center [232, 418] width 40 height 17
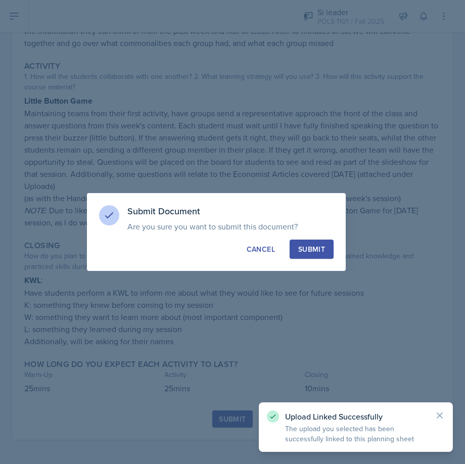
click at [304, 244] on div "Submit" at bounding box center [311, 249] width 27 height 10
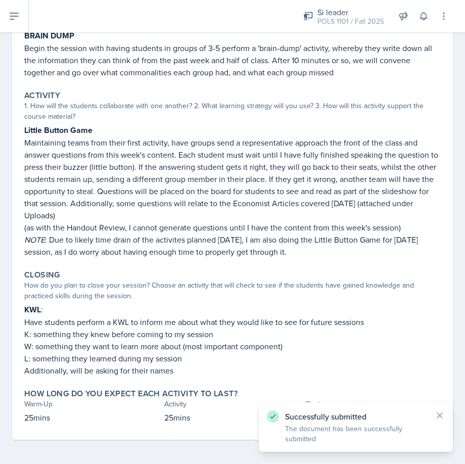
scroll to position [136, 0]
